Goal: Task Accomplishment & Management: Complete application form

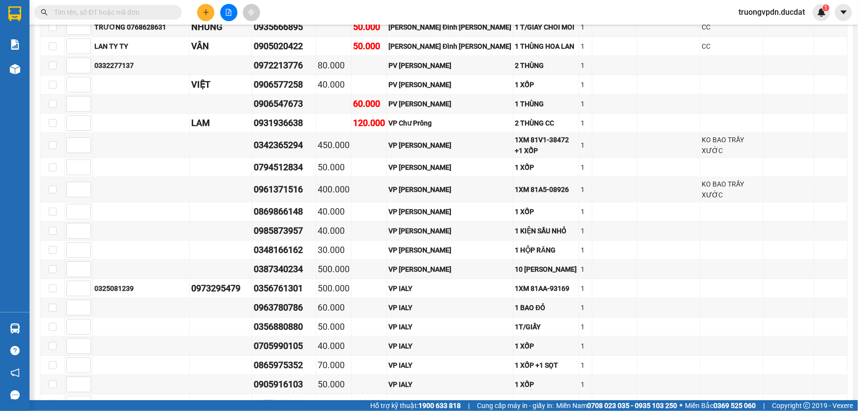
scroll to position [2493, 0]
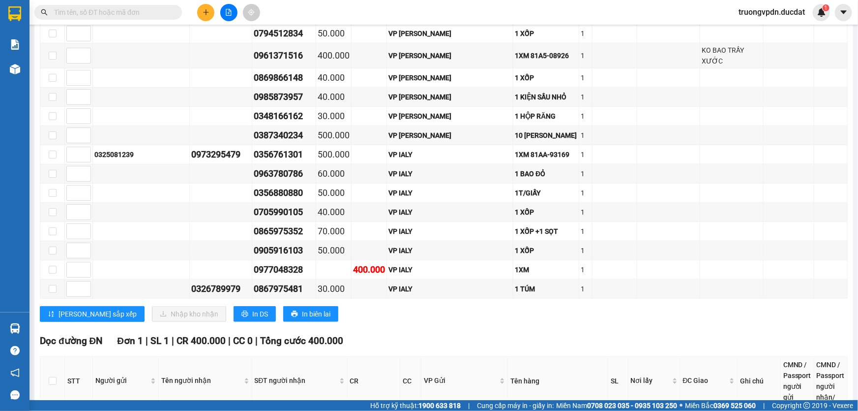
click at [164, 10] on input "text" at bounding box center [112, 12] width 116 height 11
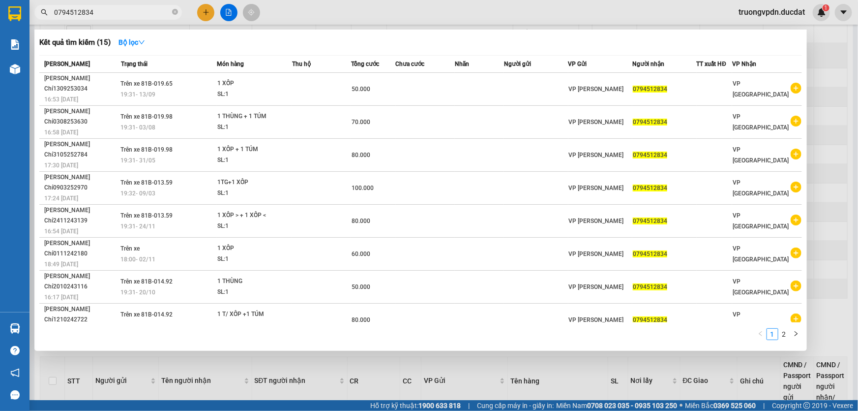
type input "0794512834"
click at [306, 362] on div at bounding box center [429, 205] width 858 height 411
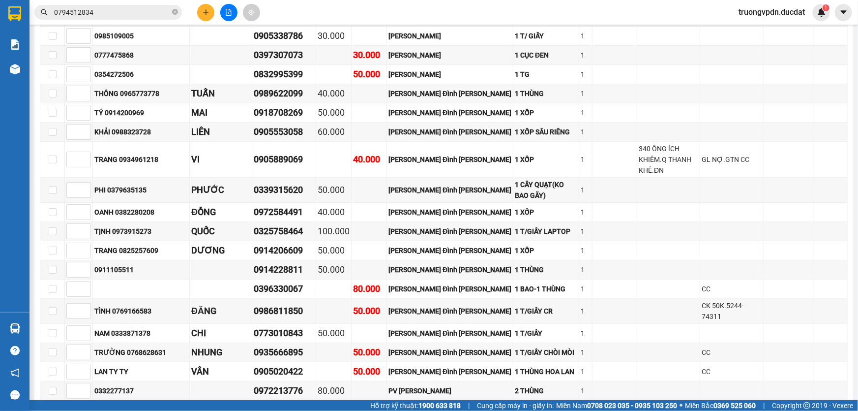
scroll to position [2046, 0]
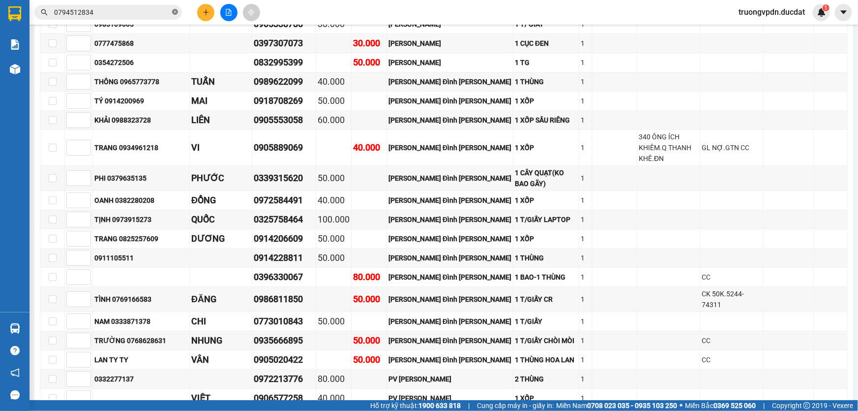
click at [175, 11] on icon "close-circle" at bounding box center [175, 12] width 6 height 6
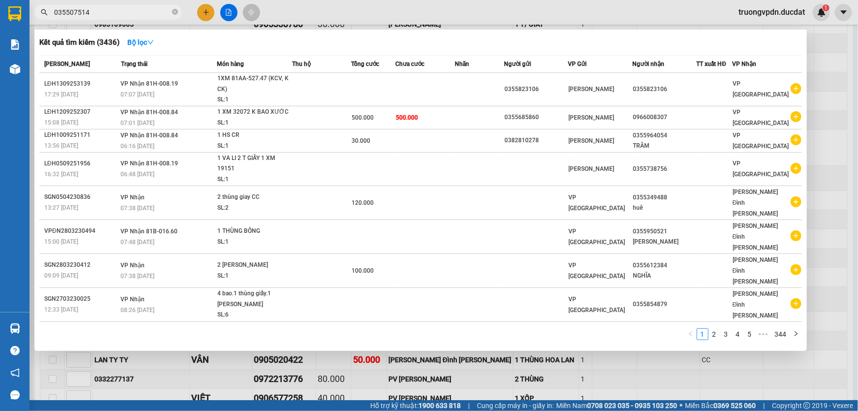
type input "0355075145"
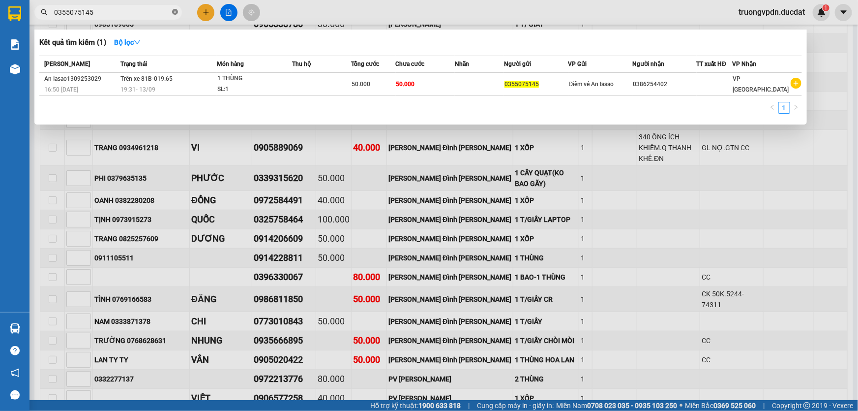
click at [173, 12] on icon "close-circle" at bounding box center [175, 12] width 6 height 6
type input "09"
click at [178, 10] on span "09" at bounding box center [107, 12] width 147 height 15
click at [176, 10] on icon "close-circle" at bounding box center [175, 12] width 6 height 6
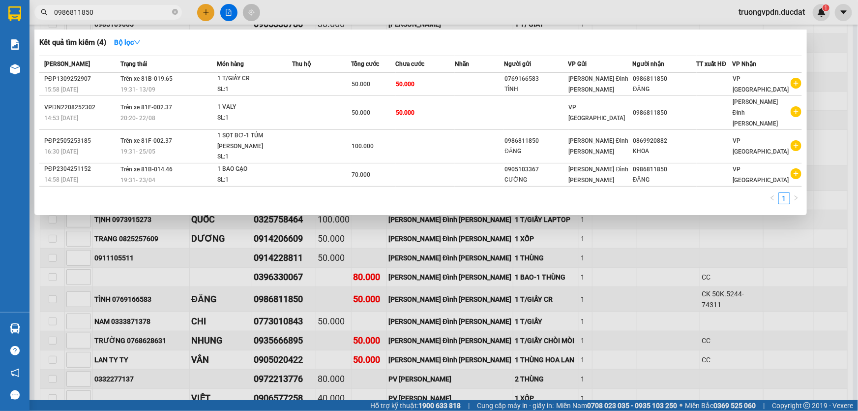
type input "0986811850"
click at [333, 221] on div at bounding box center [429, 205] width 858 height 411
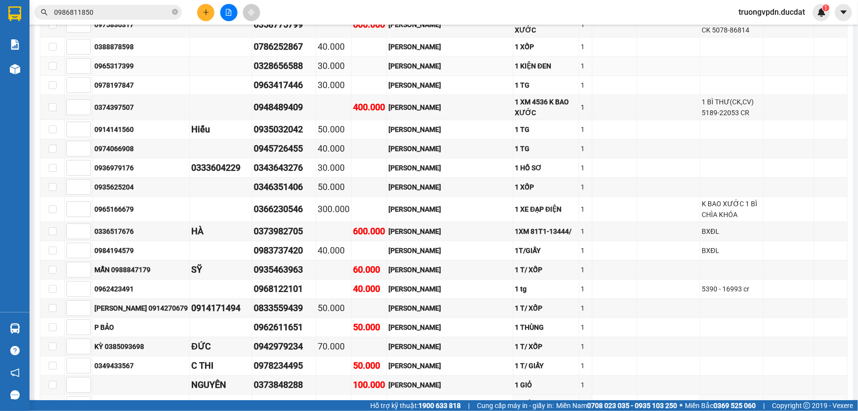
scroll to position [1465, 0]
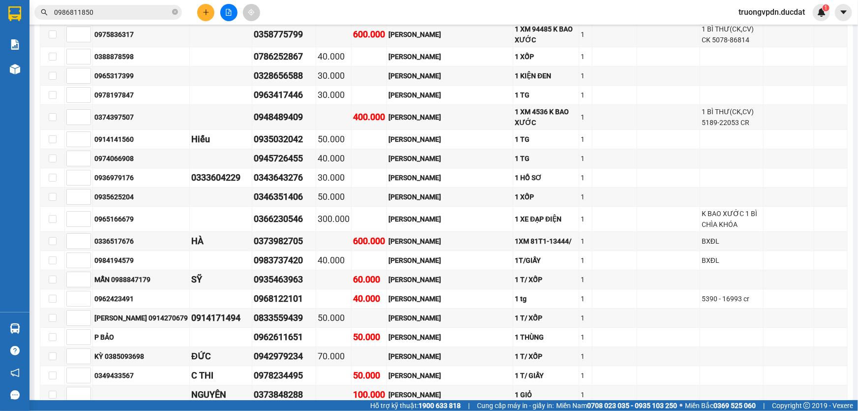
click at [110, 15] on input "0986811850" at bounding box center [112, 12] width 116 height 11
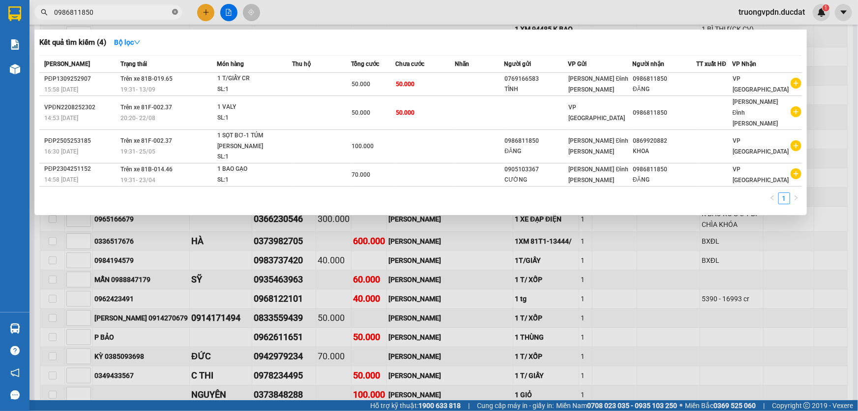
click at [172, 13] on icon "close-circle" at bounding box center [175, 12] width 6 height 6
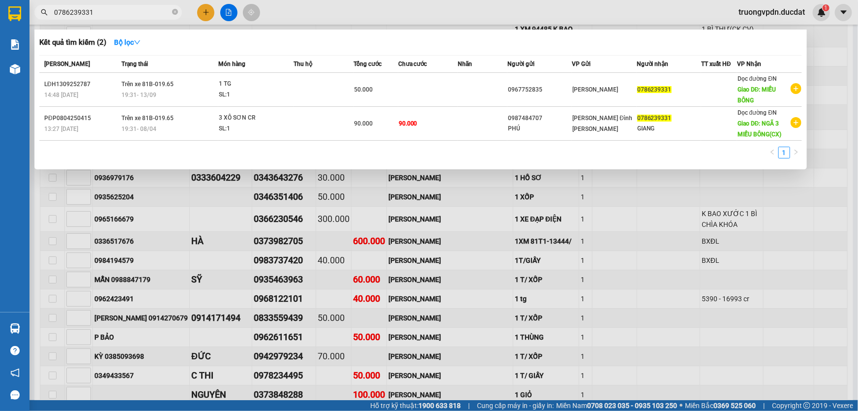
type input "0786239331"
click at [369, 211] on div at bounding box center [429, 205] width 858 height 411
click at [175, 12] on icon "close-circle" at bounding box center [175, 12] width 6 height 6
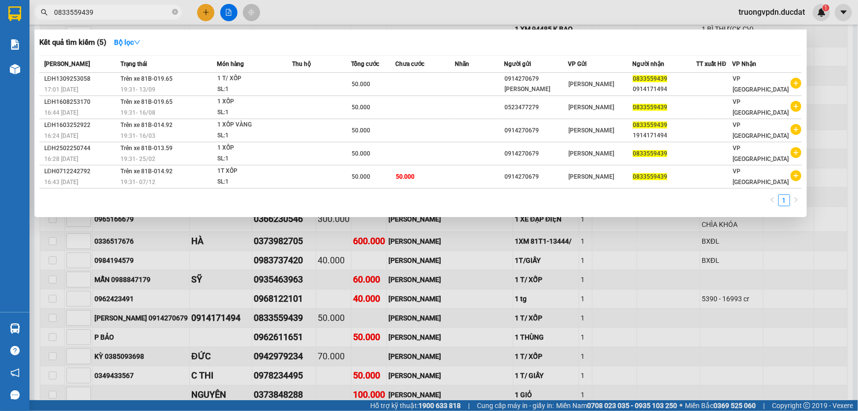
type input "0833559439"
click at [176, 13] on icon "close-circle" at bounding box center [175, 12] width 6 height 6
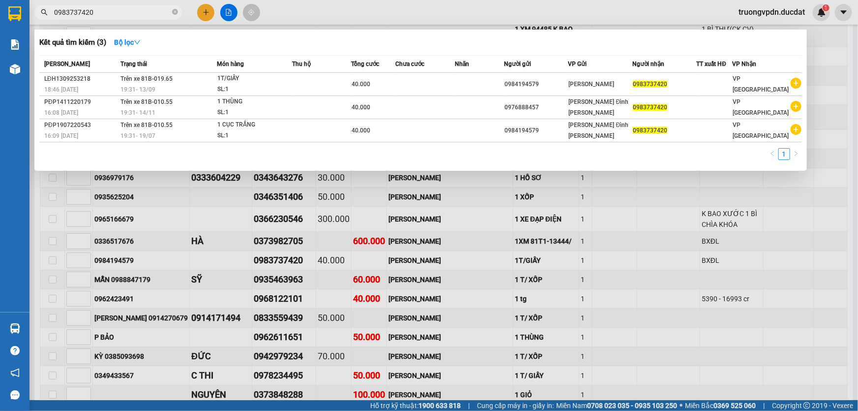
type input "0983737420"
click at [177, 13] on icon "close-circle" at bounding box center [175, 12] width 6 height 6
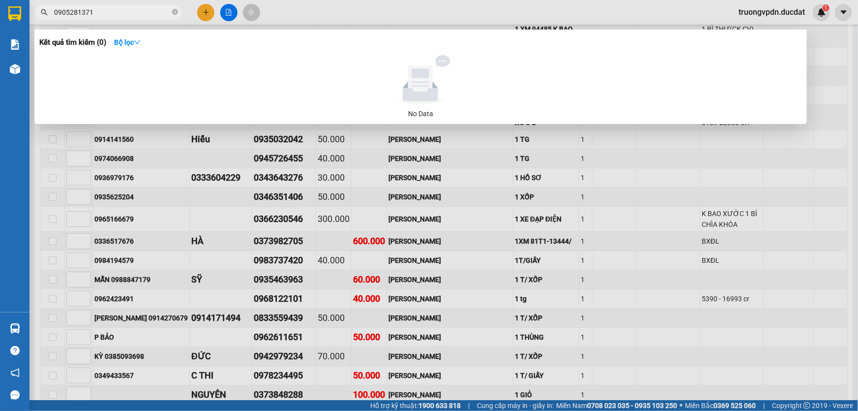
type input "0905281371"
click at [314, 208] on div at bounding box center [429, 205] width 858 height 411
click at [175, 13] on icon "close-circle" at bounding box center [175, 12] width 6 height 6
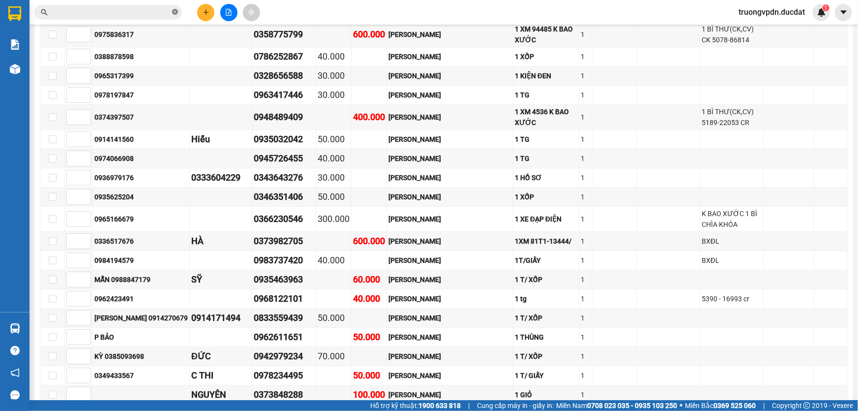
click at [175, 11] on icon "close-circle" at bounding box center [175, 12] width 6 height 6
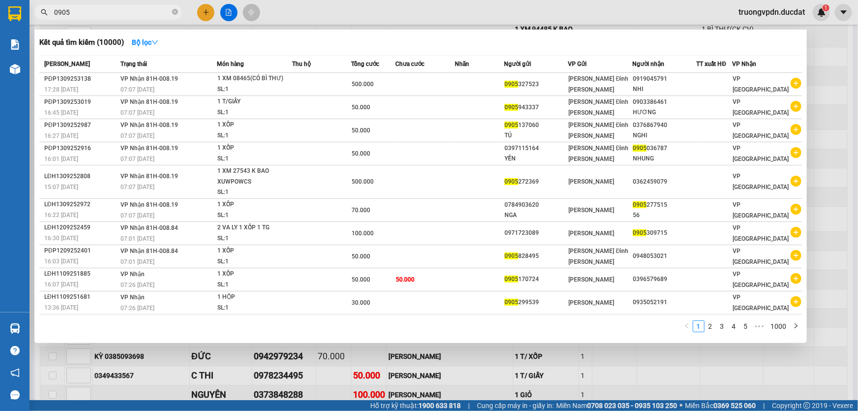
type input "0905"
click at [175, 17] on span at bounding box center [175, 12] width 6 height 11
click at [176, 12] on icon "close-circle" at bounding box center [175, 12] width 6 height 6
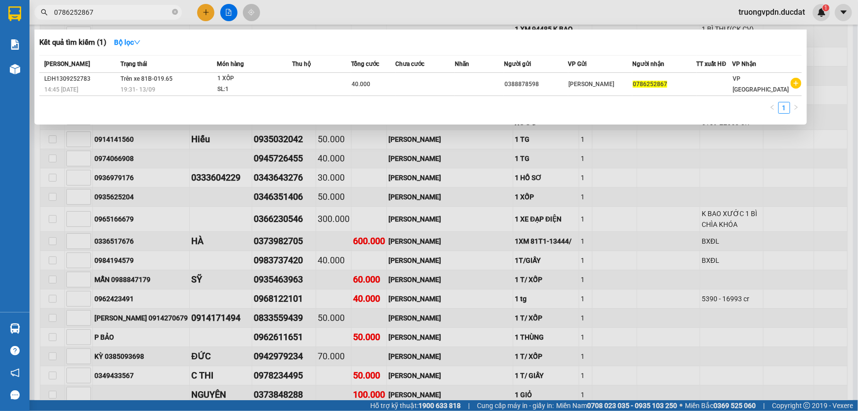
type input "0786252867"
click at [176, 11] on icon "close-circle" at bounding box center [175, 12] width 6 height 6
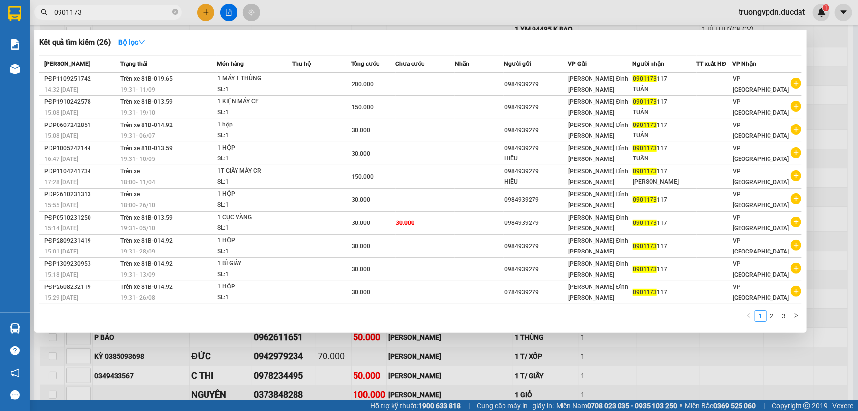
type input "0901173"
click at [176, 10] on icon "close-circle" at bounding box center [175, 12] width 6 height 6
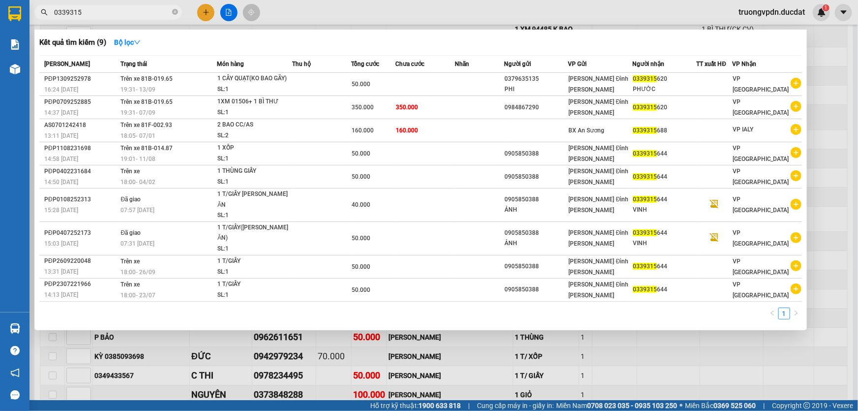
type input "0339315"
click at [173, 13] on icon "close-circle" at bounding box center [175, 12] width 6 height 6
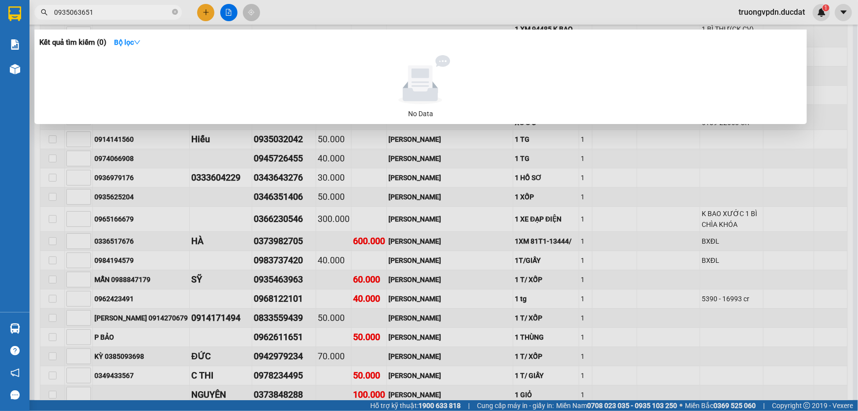
type input "0935063651"
click at [197, 169] on div at bounding box center [429, 205] width 858 height 411
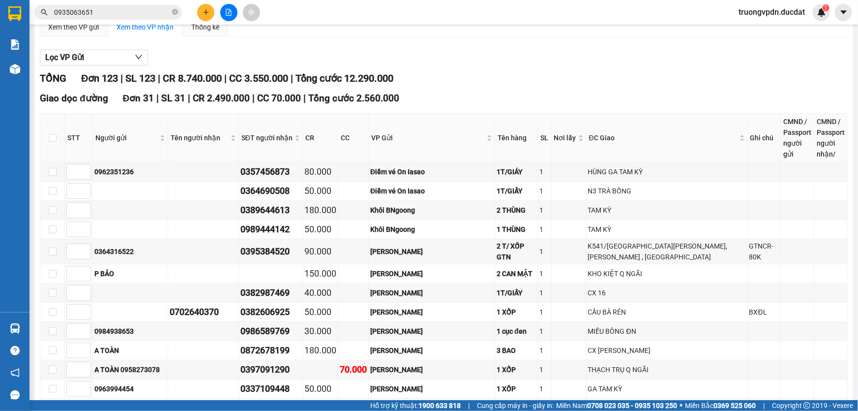
scroll to position [0, 0]
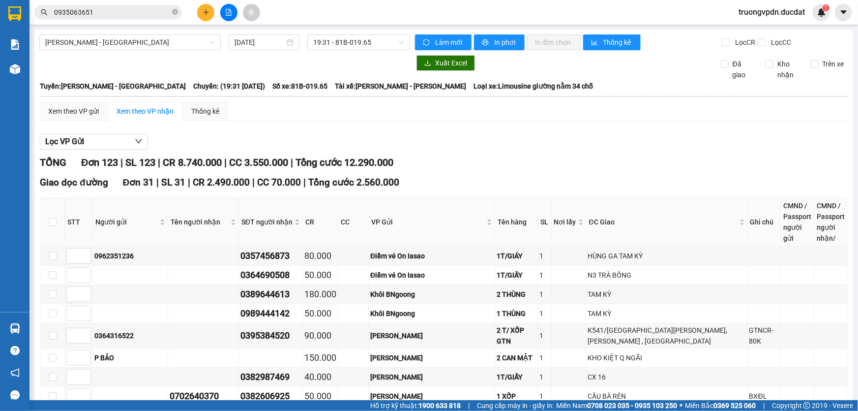
click at [121, 13] on input "0935063651" at bounding box center [112, 12] width 116 height 11
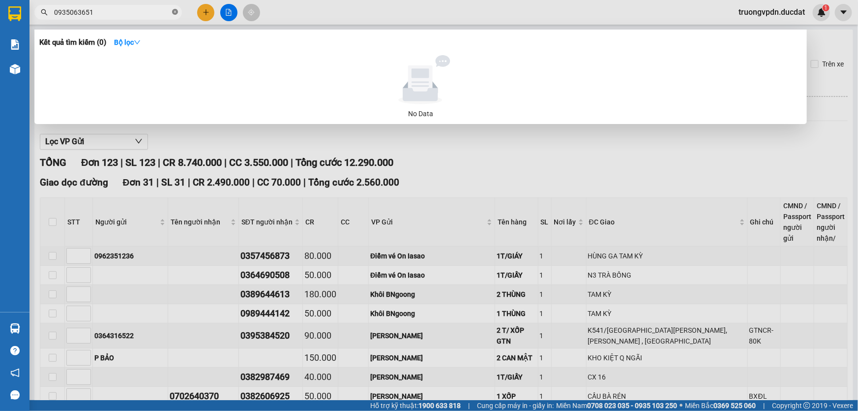
click at [176, 10] on icon "close-circle" at bounding box center [175, 12] width 6 height 6
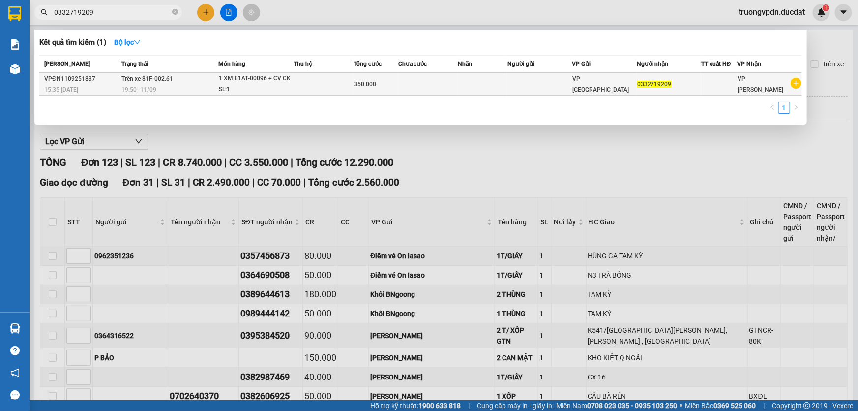
type input "0332719209"
click at [379, 80] on div "350.000" at bounding box center [376, 84] width 44 height 11
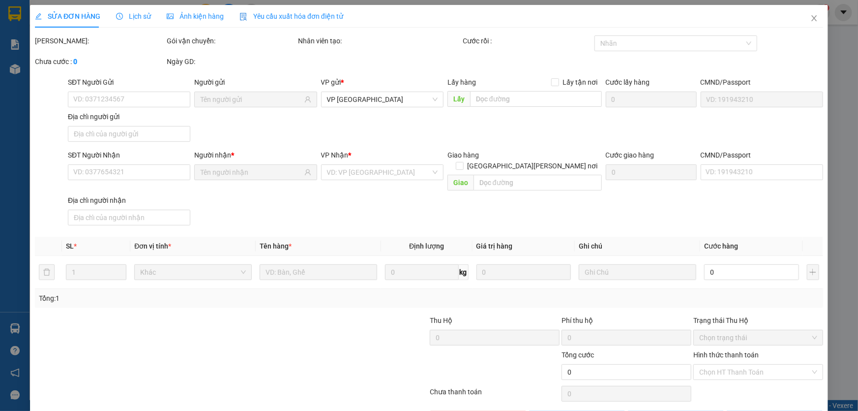
type input "0332719209"
type input "350.000"
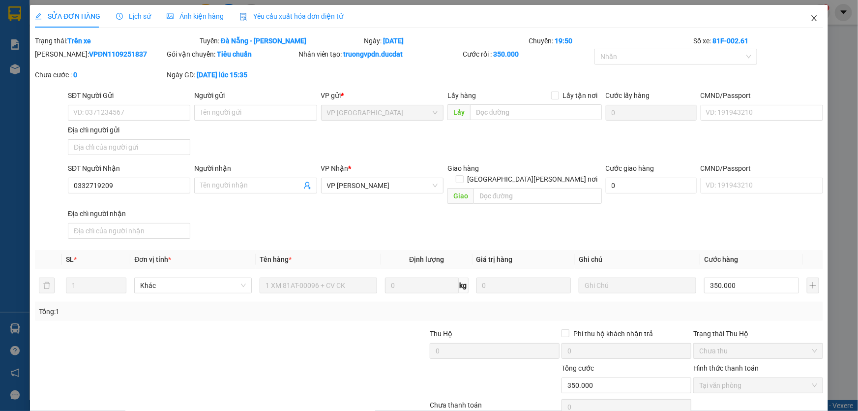
click at [810, 20] on icon "close" at bounding box center [814, 18] width 8 height 8
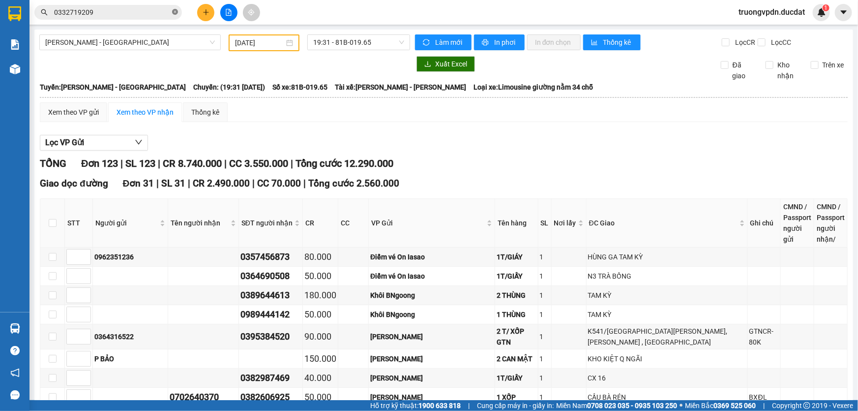
click at [174, 13] on icon "close-circle" at bounding box center [175, 12] width 6 height 6
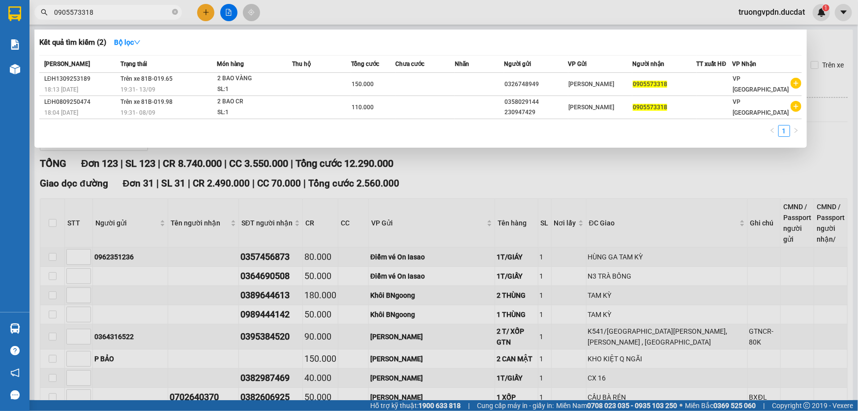
type input "0905573318"
click at [287, 183] on div at bounding box center [429, 205] width 858 height 411
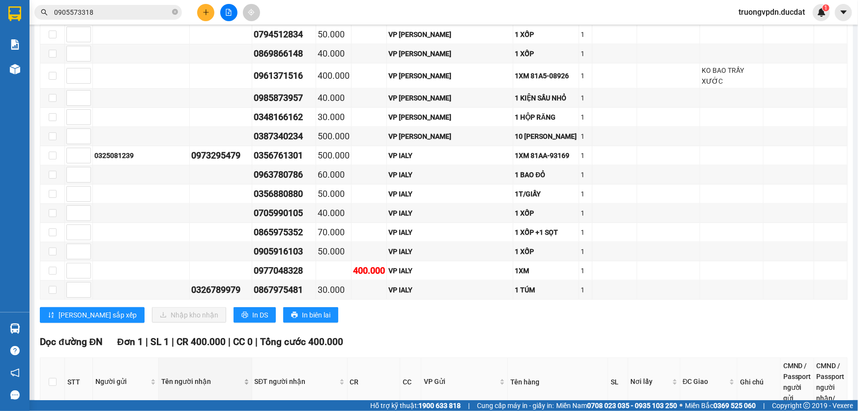
scroll to position [2494, 0]
click at [252, 309] on span "In DS" at bounding box center [260, 314] width 16 height 11
drag, startPoint x: 54, startPoint y: 305, endPoint x: 330, endPoint y: 171, distance: 307.6
click at [54, 377] on input "checkbox" at bounding box center [53, 381] width 8 height 8
checkbox input "true"
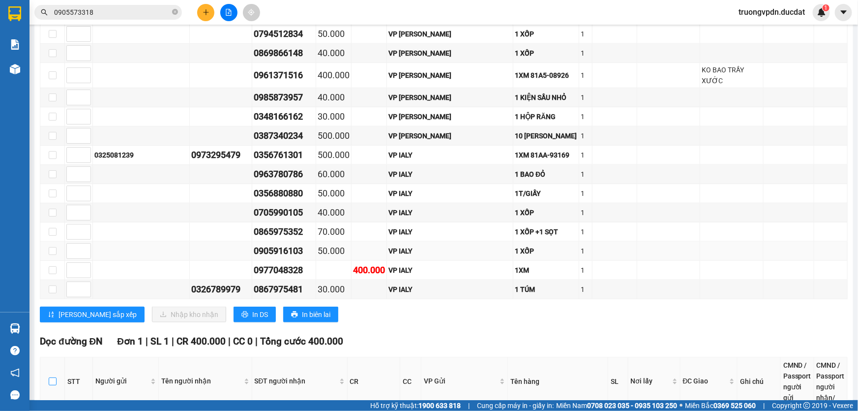
checkbox input "true"
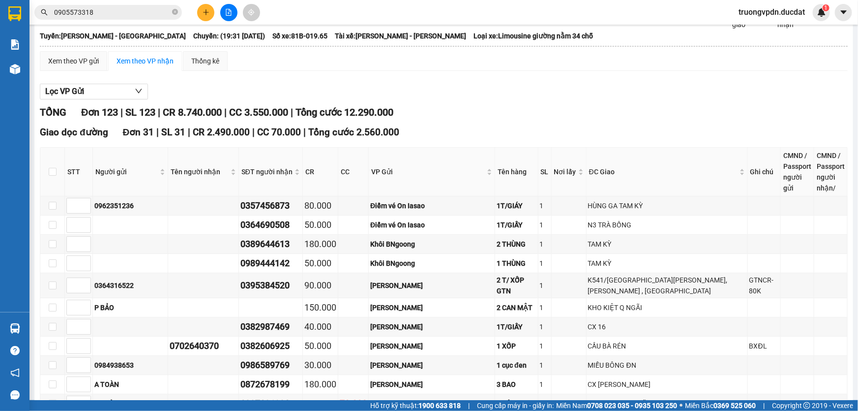
scroll to position [0, 0]
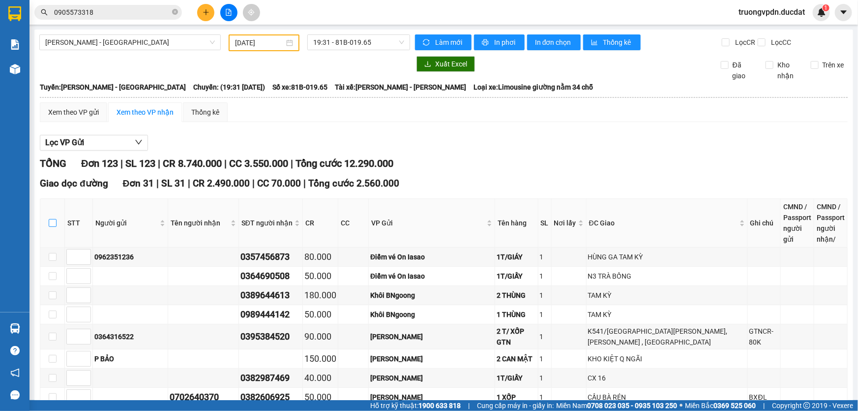
click at [49, 221] on input "checkbox" at bounding box center [53, 223] width 8 height 8
checkbox input "true"
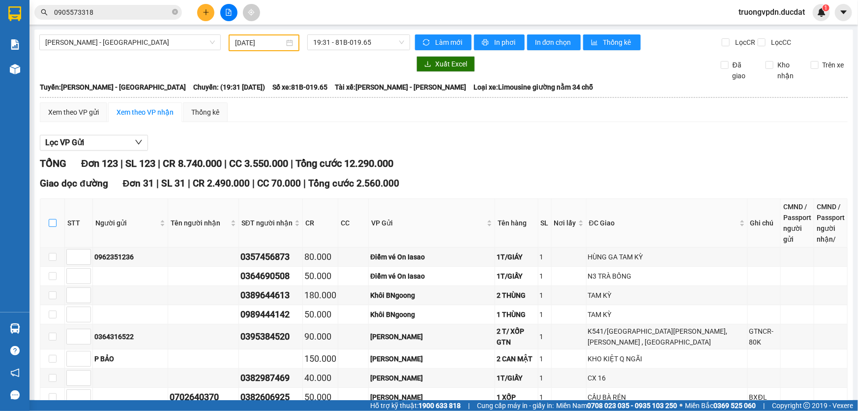
checkbox input "true"
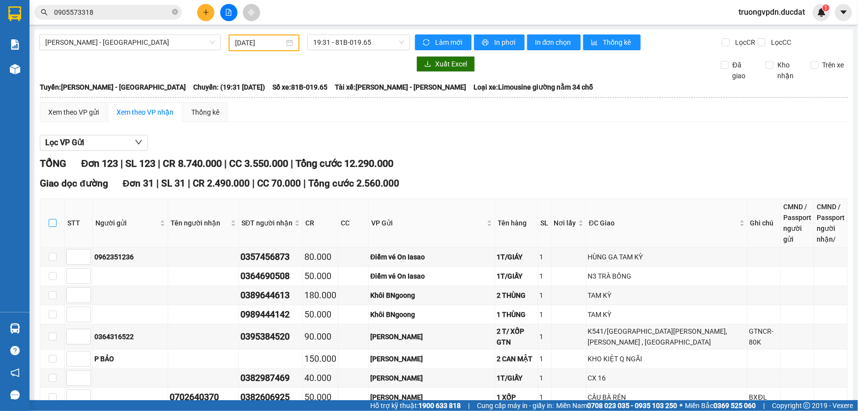
checkbox input "true"
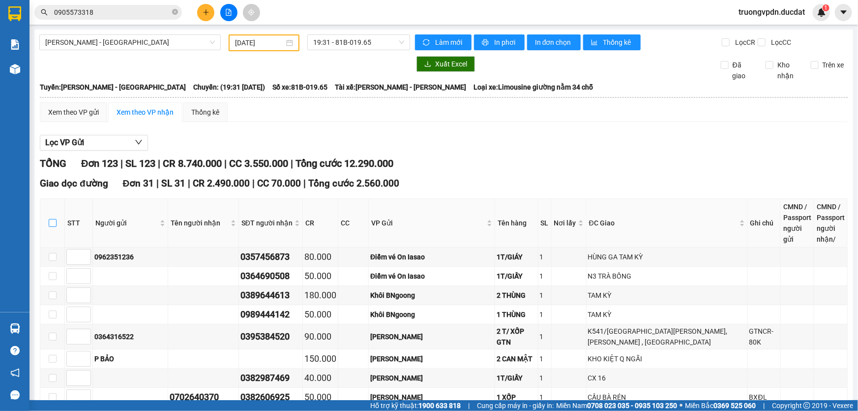
checkbox input "true"
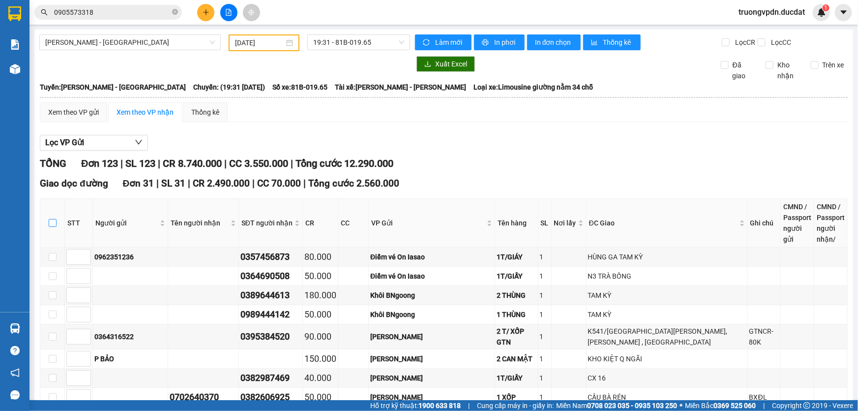
checkbox input "true"
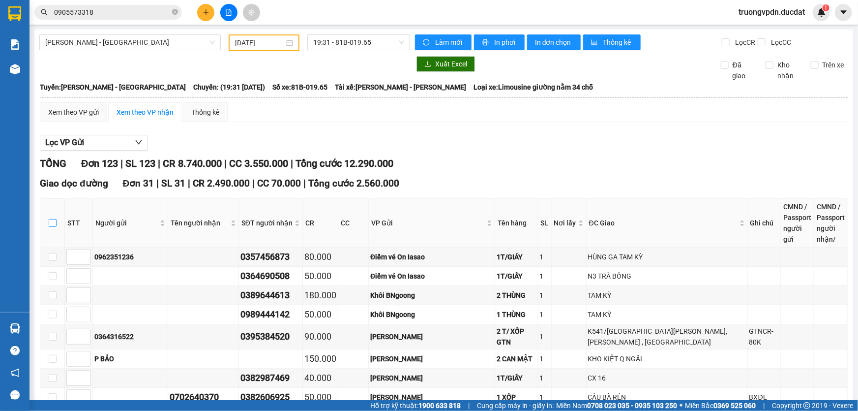
checkbox input "true"
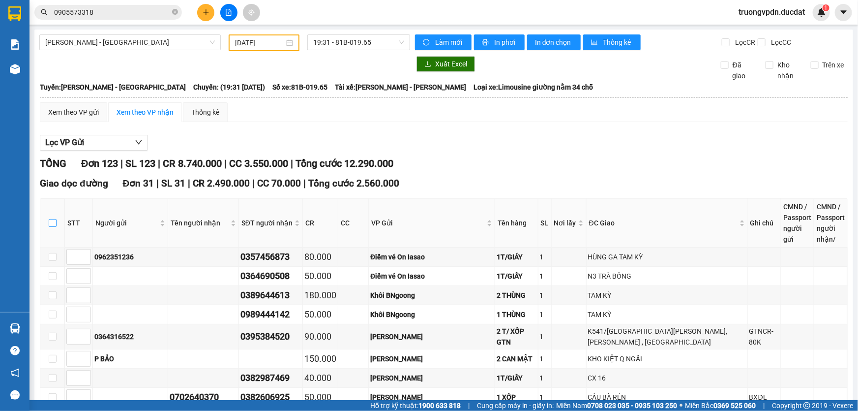
checkbox input "true"
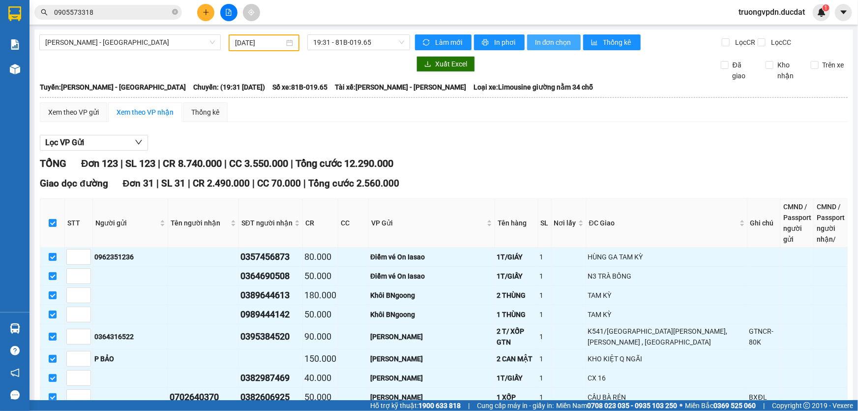
click at [539, 37] on span "In đơn chọn" at bounding box center [554, 42] width 38 height 11
click at [55, 222] on input "checkbox" at bounding box center [53, 223] width 8 height 8
checkbox input "false"
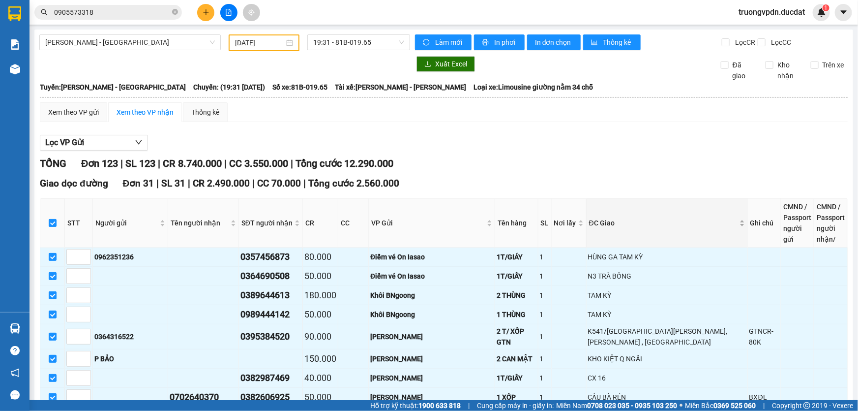
checkbox input "false"
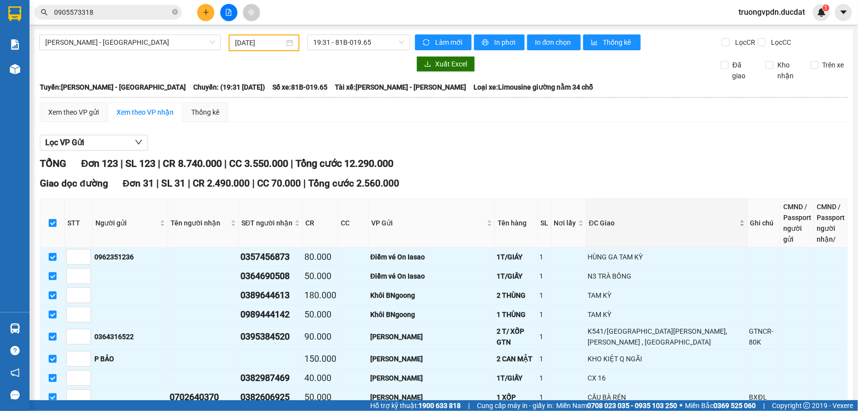
checkbox input "false"
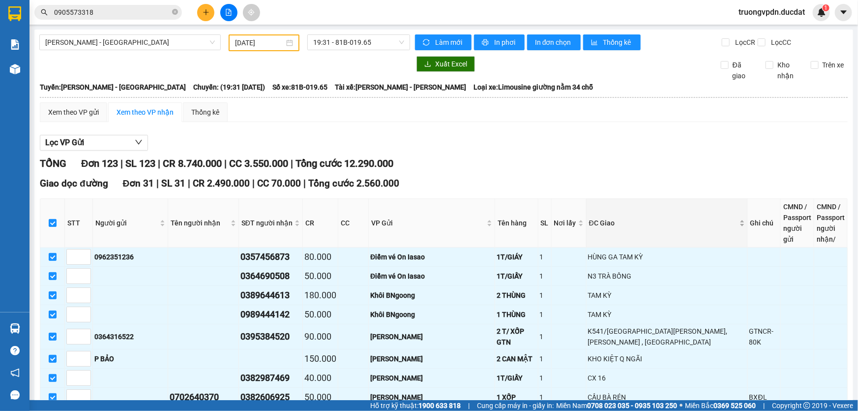
checkbox input "false"
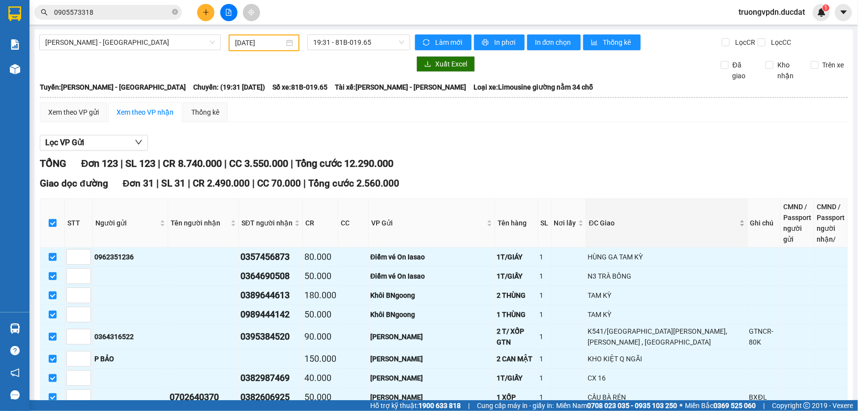
checkbox input "false"
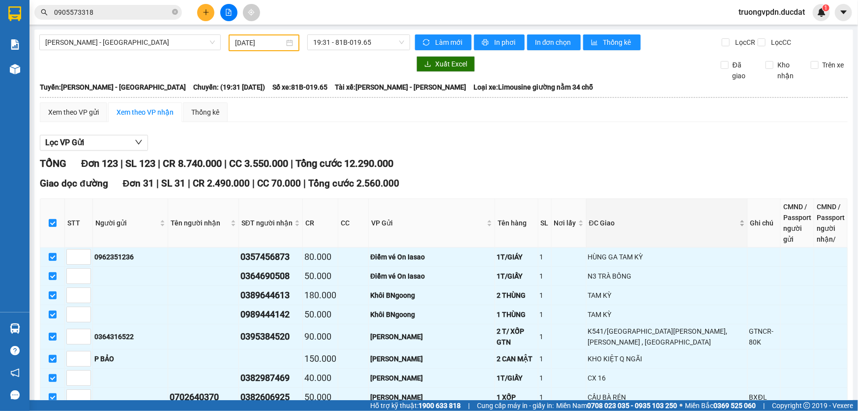
checkbox input "false"
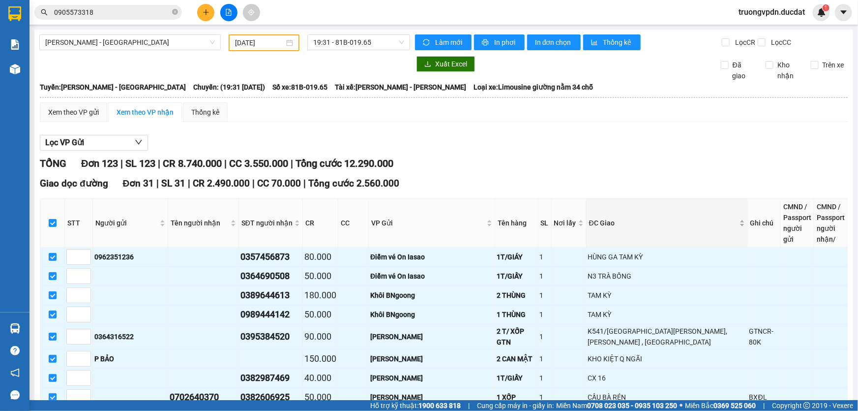
checkbox input "false"
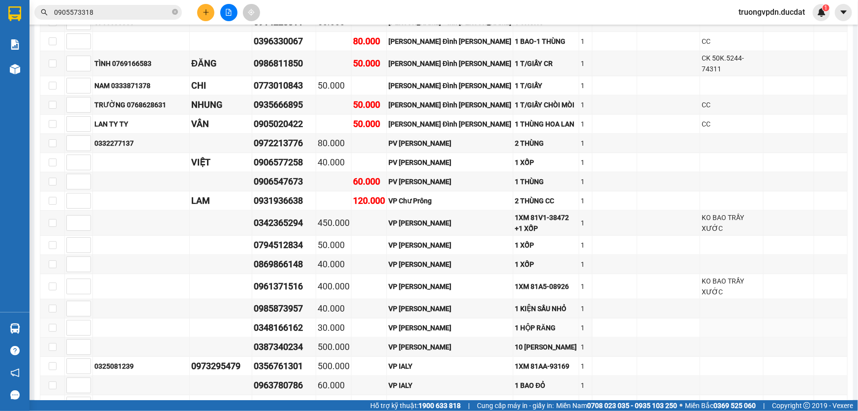
scroll to position [2494, 0]
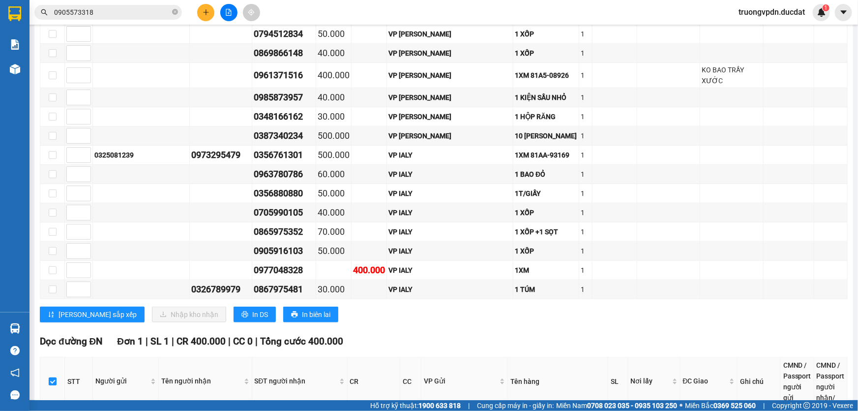
click at [51, 377] on input "checkbox" at bounding box center [53, 381] width 8 height 8
checkbox input "false"
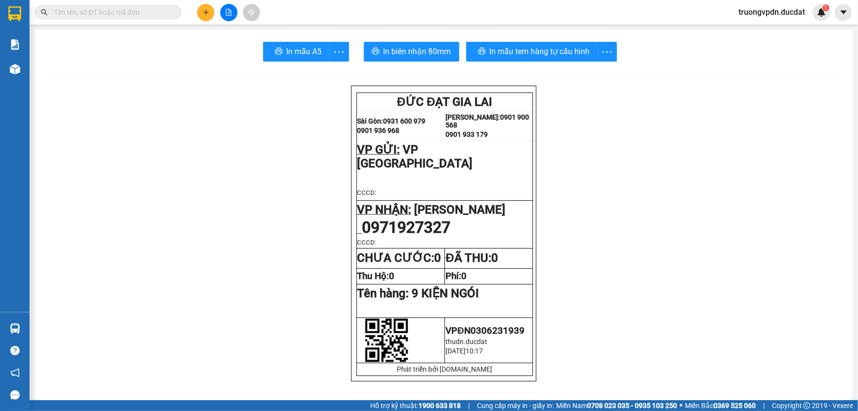
click at [129, 16] on input "text" at bounding box center [112, 12] width 116 height 11
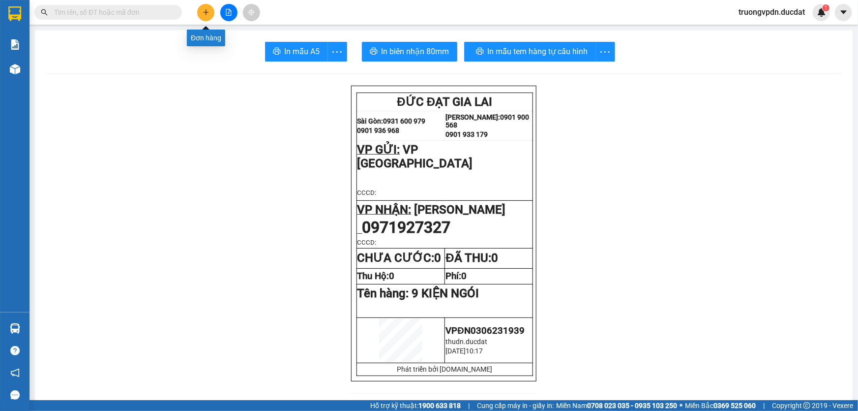
click at [206, 10] on icon "plus" at bounding box center [206, 11] width 0 height 5
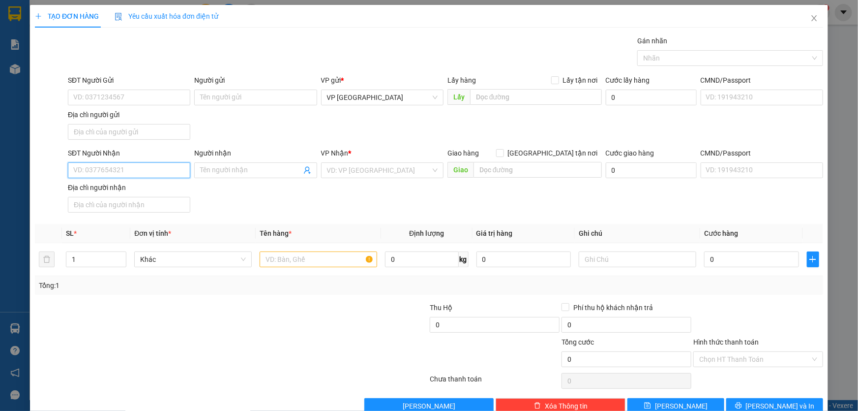
click at [120, 171] on input "SĐT Người Nhận" at bounding box center [129, 170] width 122 height 16
click at [132, 207] on div "0905268439 - THƯỞNG" at bounding box center [128, 205] width 110 height 11
type input "0905268439"
type input "THƯỞNG"
type input "0905268439"
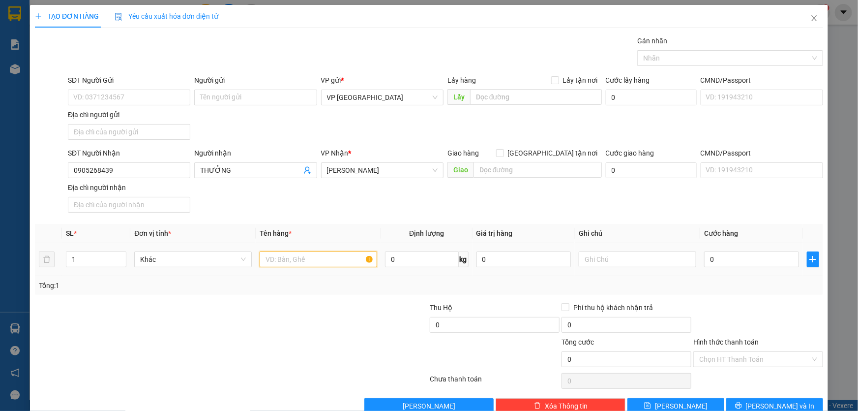
click at [325, 260] on input "text" at bounding box center [319, 259] width 118 height 16
type input "1 THÙNG GIẤY"
type input "5"
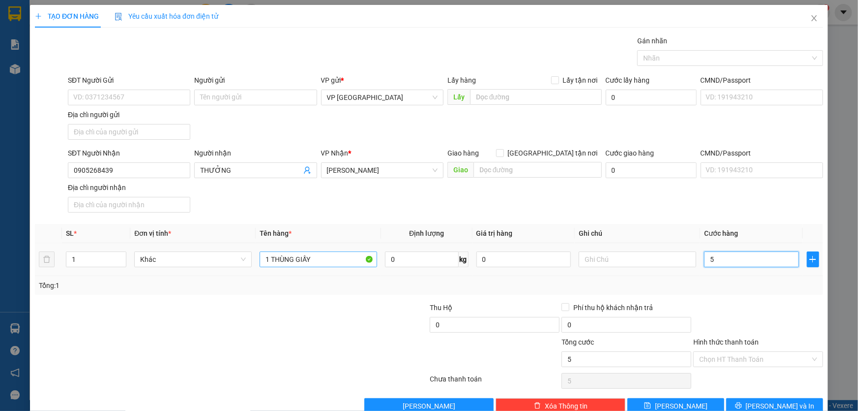
type input "50"
type input "500"
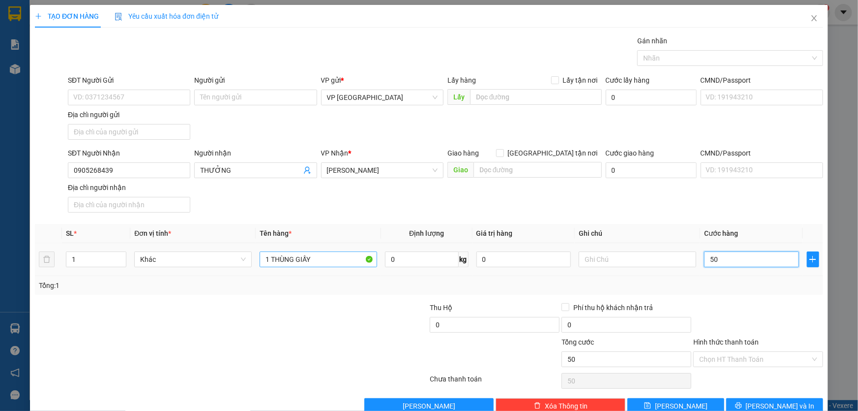
type input "500"
type input "5.000"
type input "50.000"
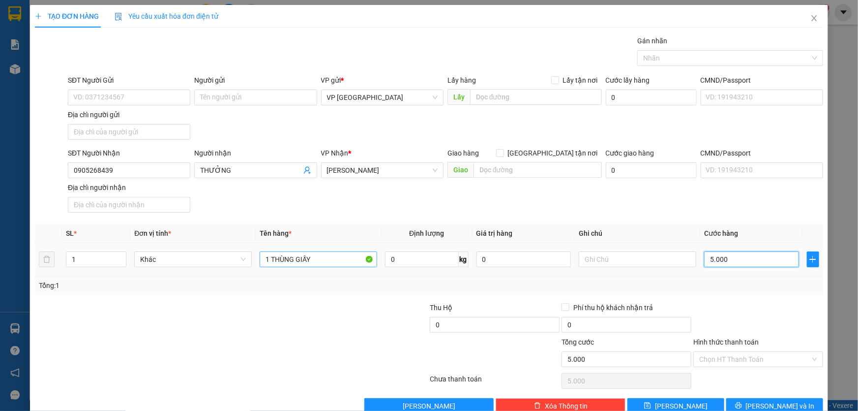
type input "50.000"
click at [792, 356] on input "Hình thức thanh toán" at bounding box center [754, 359] width 111 height 15
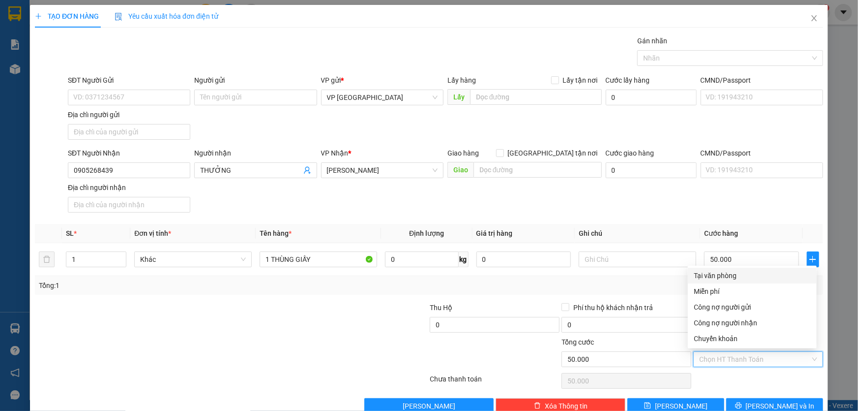
click at [713, 269] on div "Tại văn phòng" at bounding box center [752, 275] width 129 height 16
type input "0"
click at [775, 393] on div "Transit Pickup Surcharge Ids Transit Deliver Surcharge Ids Transit Deliver Surc…" at bounding box center [429, 224] width 788 height 378
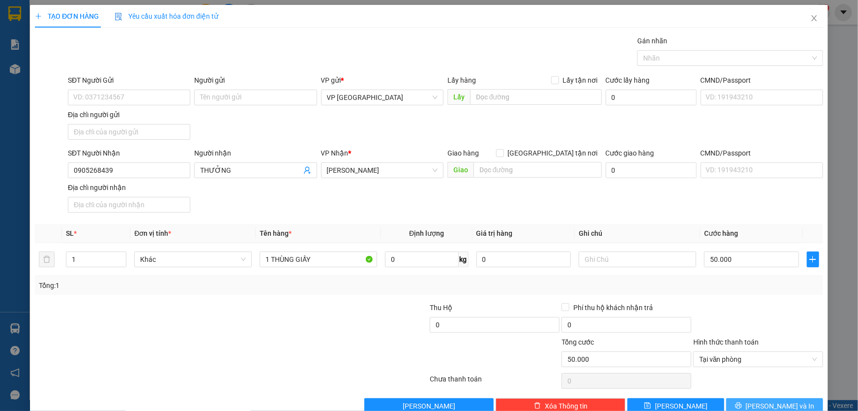
drag, startPoint x: 772, startPoint y: 409, endPoint x: 768, endPoint y: 382, distance: 27.8
click at [772, 409] on span "[PERSON_NAME] và In" at bounding box center [780, 405] width 69 height 11
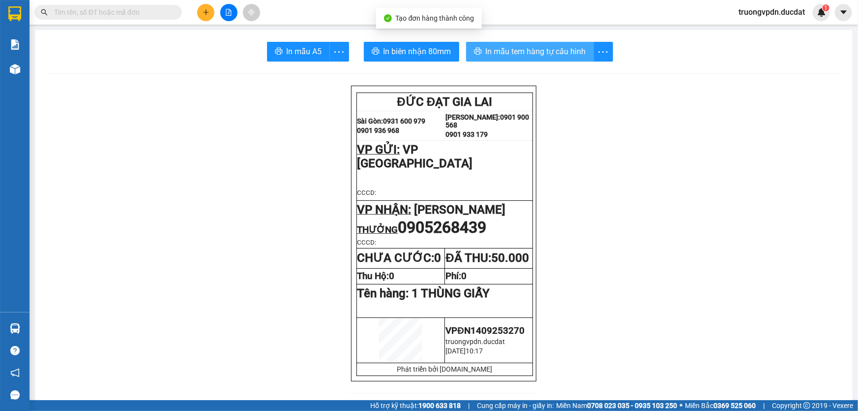
click at [543, 45] on span "In mẫu tem hàng tự cấu hình" at bounding box center [536, 51] width 100 height 12
